Goal: Check status

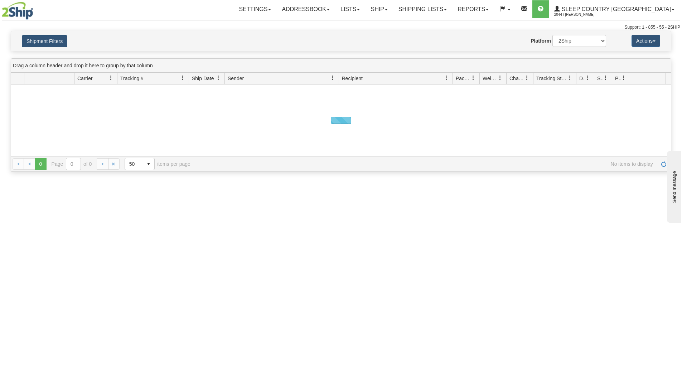
drag, startPoint x: 49, startPoint y: 34, endPoint x: 51, endPoint y: 39, distance: 5.5
click at [49, 34] on div "Shipment Filters Website Agent Nothing selected Client User Platform 2Ship Impo…" at bounding box center [341, 41] width 660 height 20
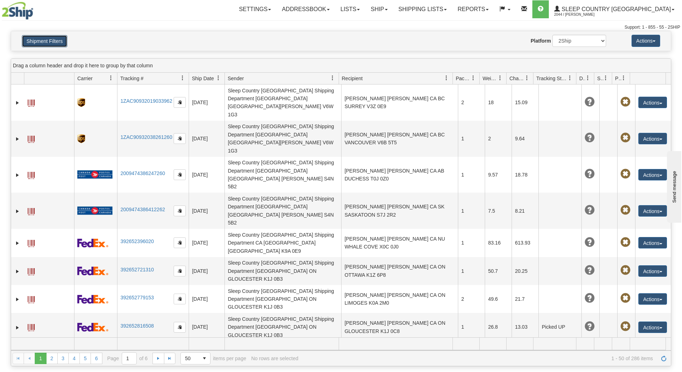
drag, startPoint x: 57, startPoint y: 42, endPoint x: 54, endPoint y: 42, distance: 3.6
click at [57, 42] on button "Shipment Filters" at bounding box center [44, 41] width 45 height 12
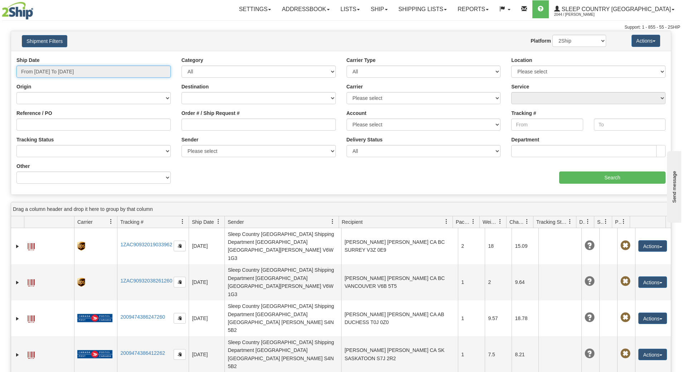
click at [71, 69] on input "From [DATE] To [DATE]" at bounding box center [93, 72] width 154 height 12
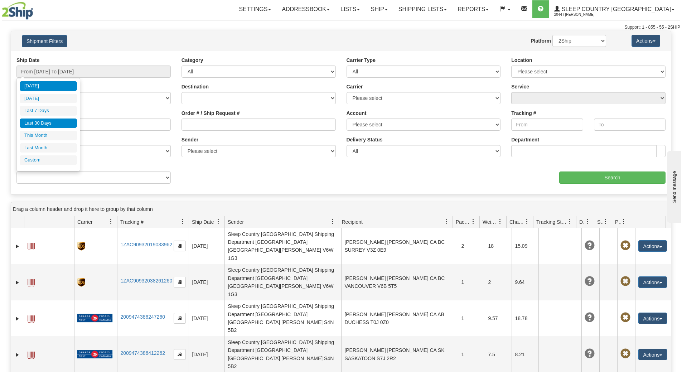
click at [58, 126] on li "Last 30 Days" at bounding box center [48, 123] width 57 height 10
type input "From [DATE] To [DATE]"
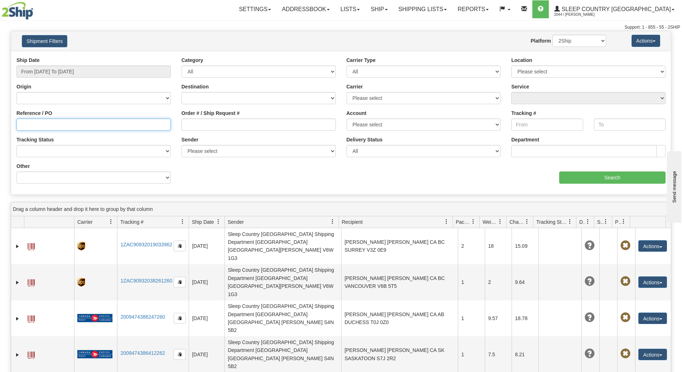
click at [58, 126] on input "Reference / PO" at bounding box center [93, 124] width 154 height 12
paste input "9000H936750"
type input "9000H936750"
click at [566, 176] on input "Search" at bounding box center [612, 177] width 106 height 12
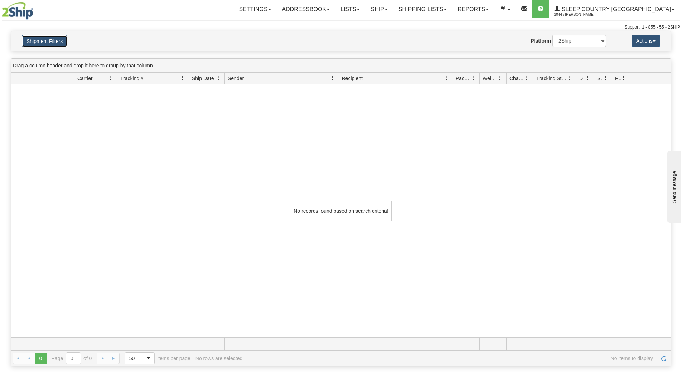
click at [52, 38] on button "Shipment Filters" at bounding box center [44, 41] width 45 height 12
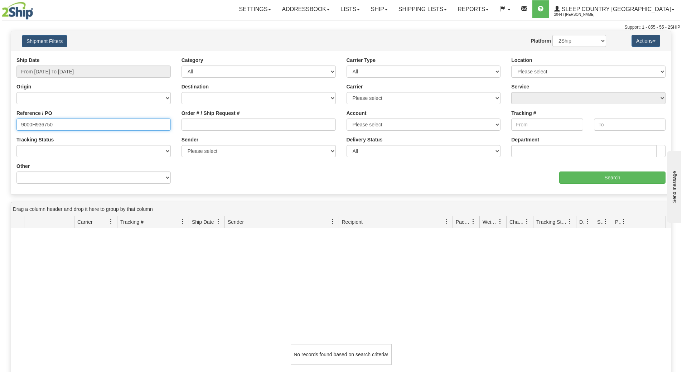
click at [69, 126] on input "9000H936750" at bounding box center [93, 124] width 154 height 12
